Goal: Transaction & Acquisition: Purchase product/service

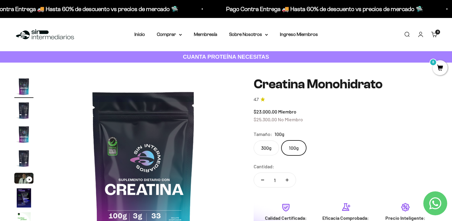
scroll to position [26, 0]
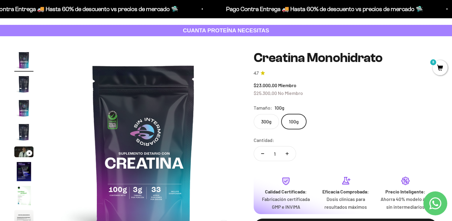
click at [268, 124] on label "300g" at bounding box center [266, 121] width 25 height 15
click at [254, 114] on input "300g" at bounding box center [254, 114] width 0 height 0
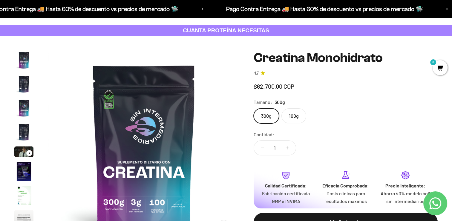
scroll to position [25, 0]
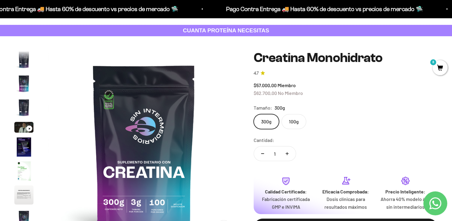
click at [290, 122] on label "100g" at bounding box center [294, 121] width 25 height 15
click at [254, 114] on input "100g" at bounding box center [254, 114] width 0 height 0
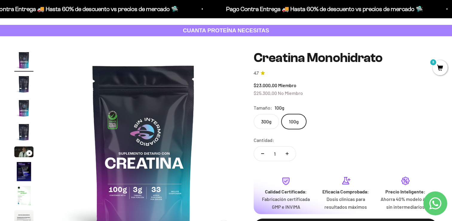
click at [264, 124] on label "300g" at bounding box center [266, 121] width 25 height 15
click at [254, 114] on input "300g" at bounding box center [254, 114] width 0 height 0
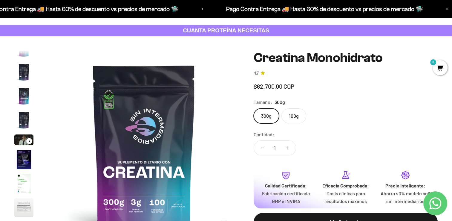
scroll to position [25, 0]
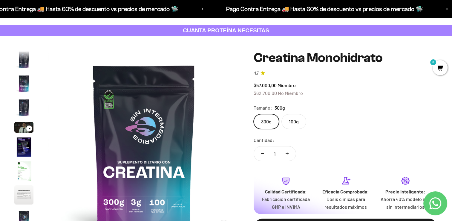
click at [297, 124] on label "100g" at bounding box center [294, 121] width 25 height 15
click at [254, 114] on input "100g" at bounding box center [254, 114] width 0 height 0
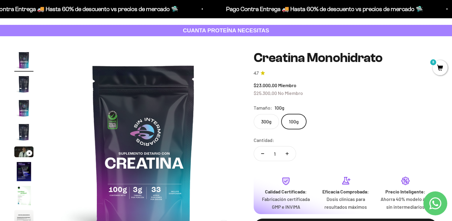
click at [441, 66] on span "8" at bounding box center [440, 67] width 15 height 15
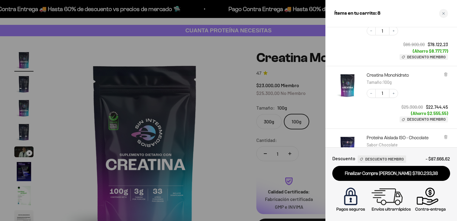
scroll to position [129, 0]
click at [446, 74] on icon at bounding box center [445, 73] width 1 height 3
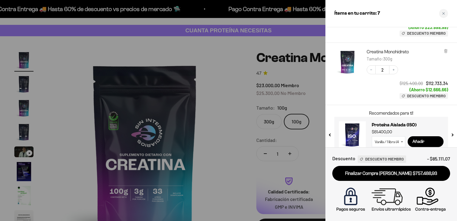
scroll to position [293, 0]
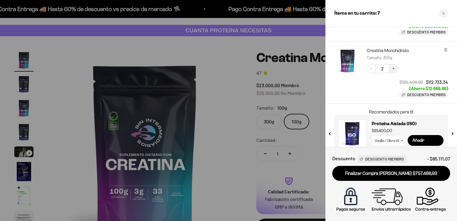
click at [394, 69] on icon "Increase quantity" at bounding box center [394, 69] width 2 height 2
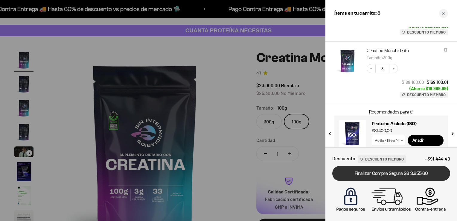
click at [409, 174] on link "Finalizar Compra Segura $813.855,60" at bounding box center [391, 173] width 118 height 15
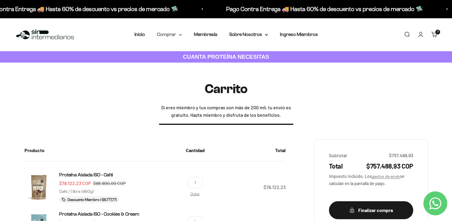
click at [175, 36] on summary "Comprar" at bounding box center [169, 35] width 25 height 8
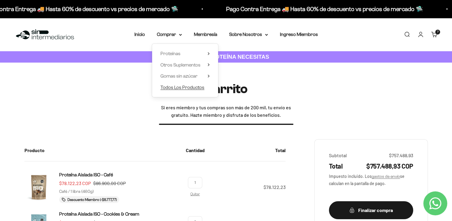
click at [184, 87] on span "Todos Los Productos" at bounding box center [183, 87] width 44 height 5
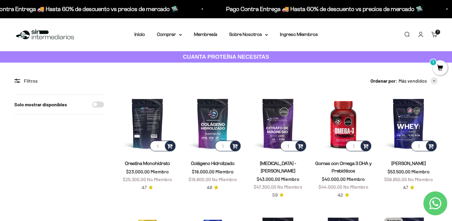
click at [154, 125] on img at bounding box center [147, 123] width 58 height 58
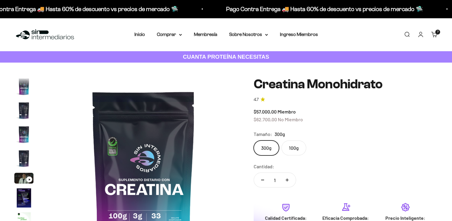
scroll to position [25, 0]
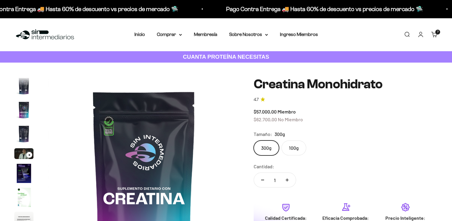
click at [291, 146] on label "100g" at bounding box center [294, 147] width 25 height 15
click at [254, 140] on input "100g" at bounding box center [254, 140] width 0 height 0
radio input "true"
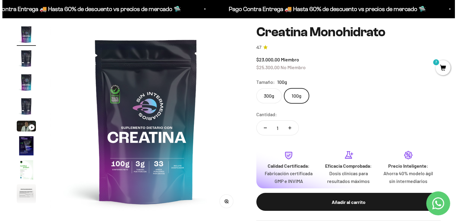
scroll to position [67, 0]
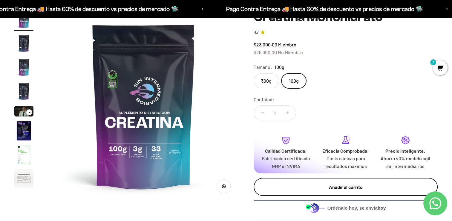
click at [386, 188] on div "Añadir al carrito" at bounding box center [346, 187] width 160 height 8
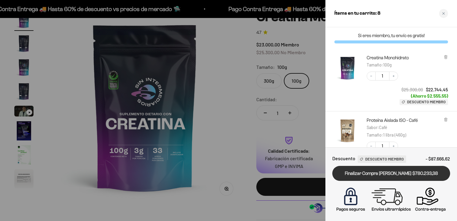
click at [382, 173] on link "Finalizar Compra Segura $780.233,38" at bounding box center [391, 173] width 118 height 15
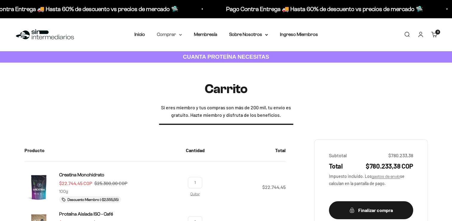
click at [172, 34] on summary "Comprar" at bounding box center [169, 35] width 25 height 8
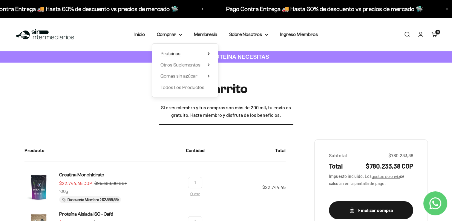
click at [196, 56] on summary "Proteínas" at bounding box center [185, 54] width 49 height 8
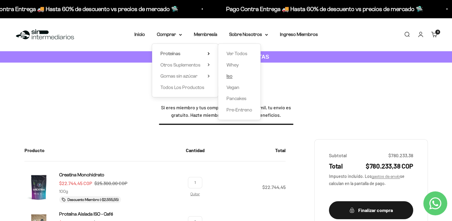
click at [242, 77] on link "Iso" at bounding box center [240, 76] width 26 height 8
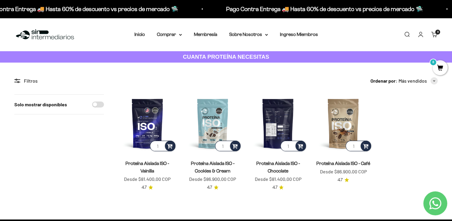
click at [283, 115] on img at bounding box center [278, 123] width 58 height 58
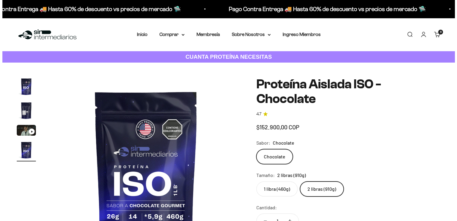
scroll to position [0, 596]
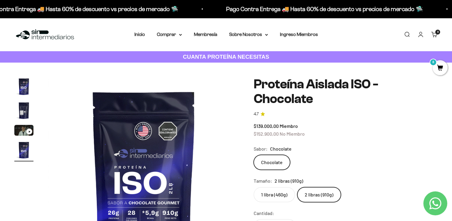
click at [439, 70] on span "8" at bounding box center [440, 67] width 15 height 15
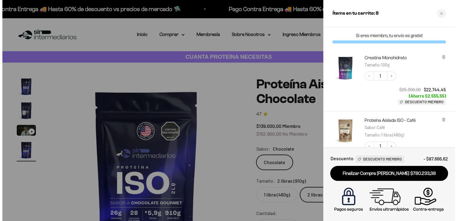
scroll to position [0, 604]
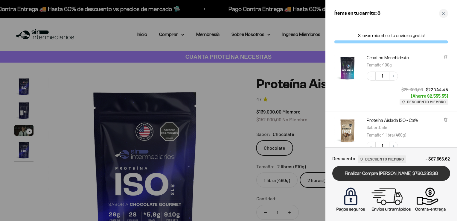
click at [375, 170] on link "Finalizar Compra Segura $780.233,38" at bounding box center [391, 173] width 118 height 15
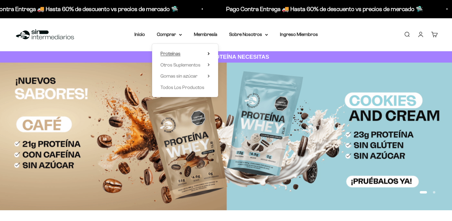
click at [177, 53] on span "Proteínas" at bounding box center [171, 53] width 20 height 5
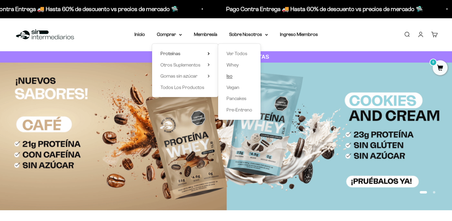
click at [242, 78] on link "Iso" at bounding box center [240, 76] width 26 height 8
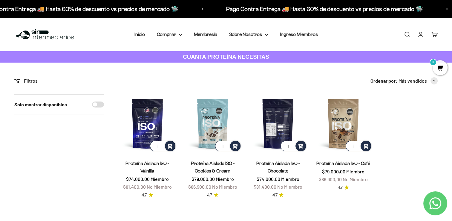
click at [281, 127] on img at bounding box center [278, 123] width 58 height 58
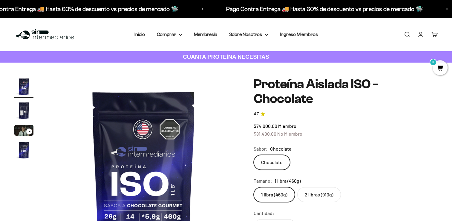
click at [325, 195] on label "2 libras (910g)" at bounding box center [320, 194] width 44 height 15
click at [254, 187] on input "2 libras (910g)" at bounding box center [254, 187] width 0 height 0
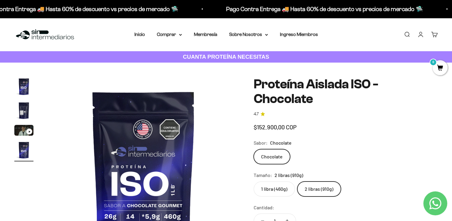
scroll to position [0, 596]
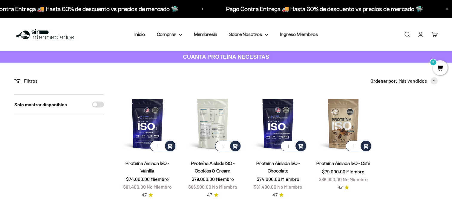
click at [214, 138] on img at bounding box center [213, 123] width 58 height 58
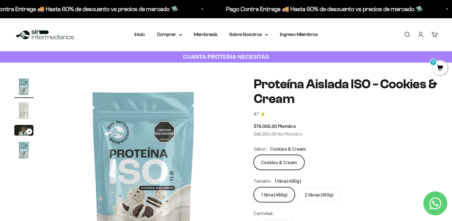
click at [424, 81] on h1 "Proteína Aislada ISO - Cookies & Cream" at bounding box center [346, 91] width 184 height 29
